Goal: Task Accomplishment & Management: Manage account settings

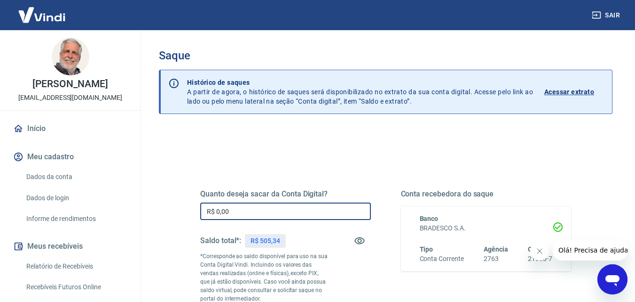
drag, startPoint x: 215, startPoint y: 211, endPoint x: 276, endPoint y: 154, distance: 82.9
click at [265, 208] on input "R$ 0,00" at bounding box center [285, 210] width 171 height 17
click at [220, 211] on input "R$ 5,34" at bounding box center [285, 210] width 171 height 17
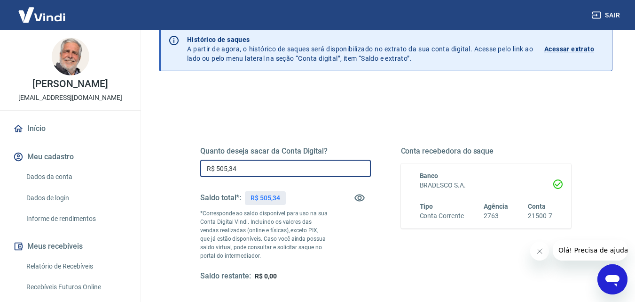
scroll to position [141, 0]
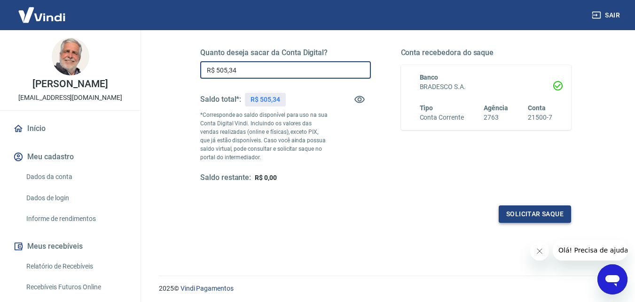
type input "R$ 505,34"
click at [540, 213] on button "Solicitar saque" at bounding box center [535, 213] width 72 height 17
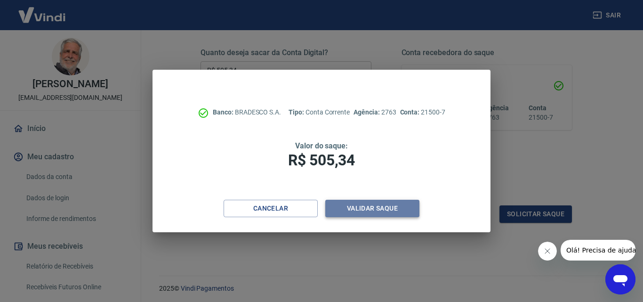
click at [370, 207] on button "Validar saque" at bounding box center [372, 207] width 94 height 17
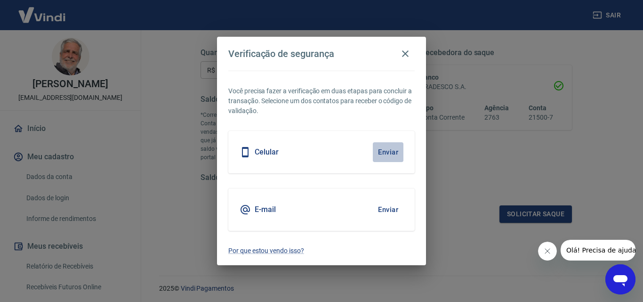
click at [388, 152] on button "Enviar" at bounding box center [388, 152] width 31 height 20
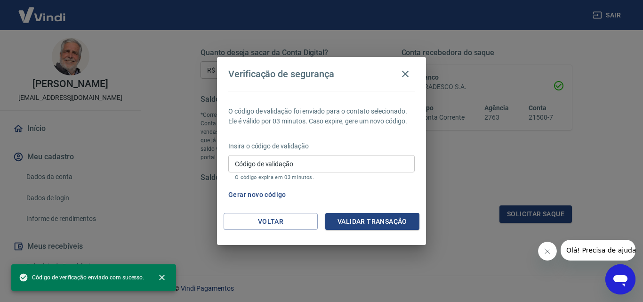
click at [264, 165] on input "Código de validação" at bounding box center [321, 163] width 186 height 17
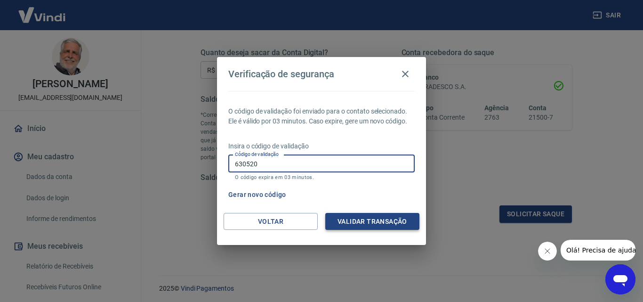
type input "630520"
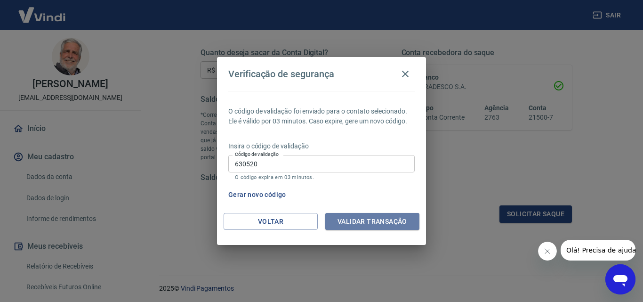
click at [356, 220] on button "Validar transação" at bounding box center [372, 221] width 94 height 17
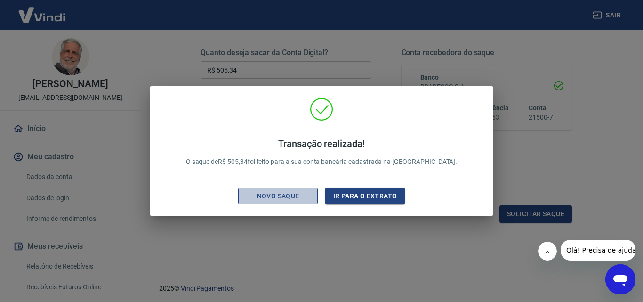
click at [275, 196] on div "Novo saque" at bounding box center [278, 196] width 65 height 12
